Goal: Task Accomplishment & Management: Manage account settings

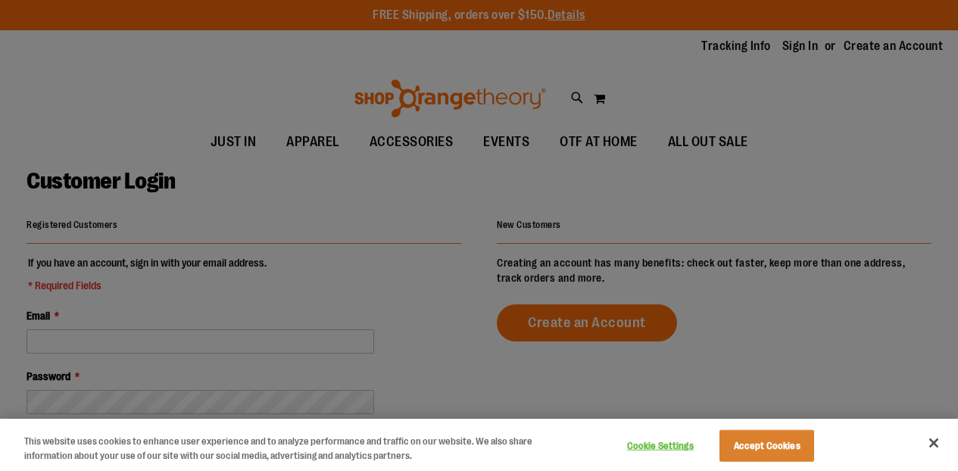
click at [146, 350] on div at bounding box center [479, 235] width 958 height 471
click at [935, 442] on button "Close" at bounding box center [933, 442] width 33 height 33
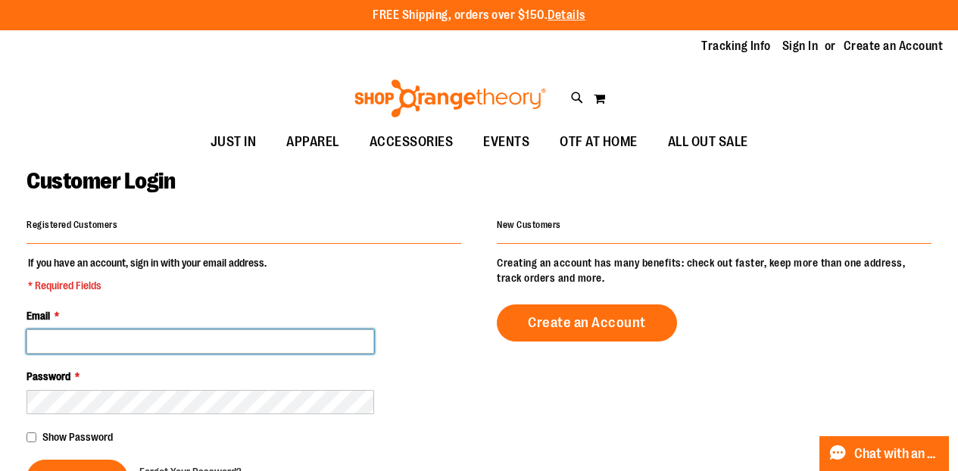
click at [184, 336] on input "Email *" at bounding box center [201, 341] width 348 height 24
type input "**********"
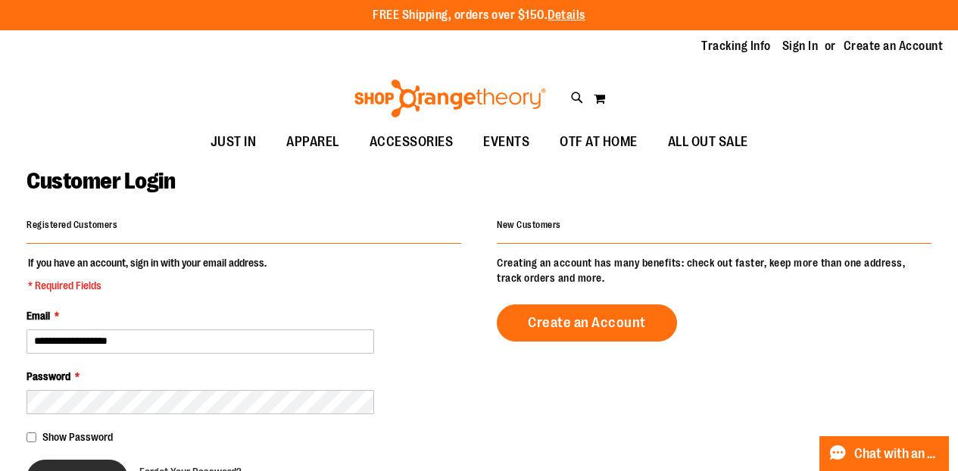
click at [77, 463] on button "Sign In" at bounding box center [77, 478] width 101 height 37
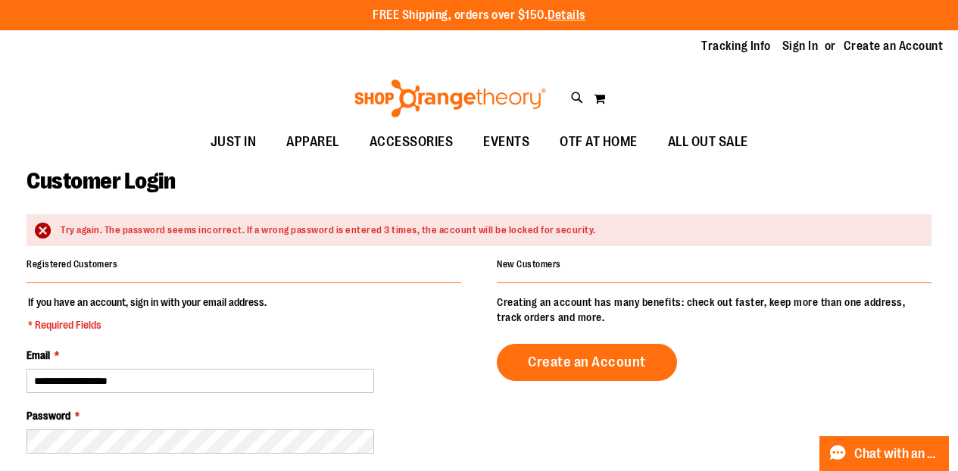
click at [160, 314] on legend "If you have an account, sign in with your email address. * Required Fields" at bounding box center [148, 314] width 242 height 38
